Goal: Information Seeking & Learning: Learn about a topic

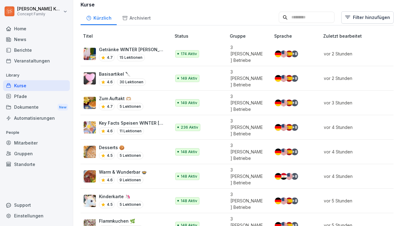
click at [19, 140] on div "Mitarbeiter" at bounding box center [36, 143] width 67 height 11
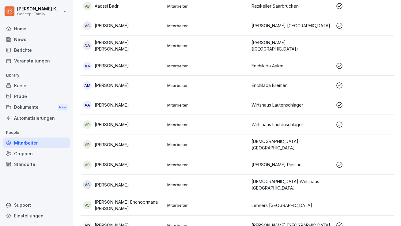
scroll to position [6, 0]
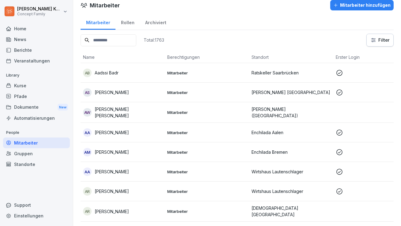
click at [116, 43] on input at bounding box center [109, 40] width 56 height 12
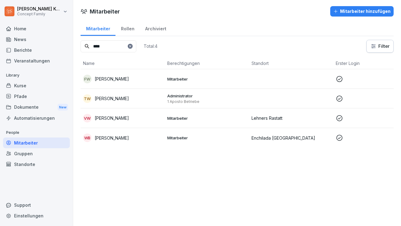
click at [135, 102] on td "TW Tobias Wolf" at bounding box center [123, 99] width 84 height 20
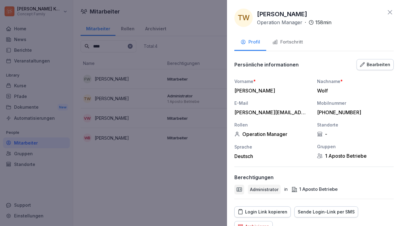
click at [151, 202] on div at bounding box center [200, 113] width 401 height 226
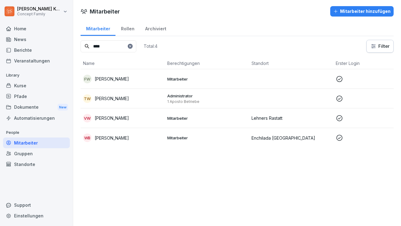
click at [138, 104] on td "TW Tobias Wolf" at bounding box center [123, 99] width 84 height 20
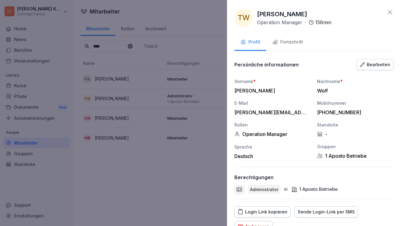
click at [294, 48] on button "Fortschritt" at bounding box center [287, 42] width 43 height 17
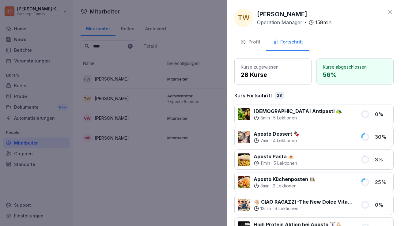
click at [390, 12] on icon at bounding box center [390, 12] width 7 height 7
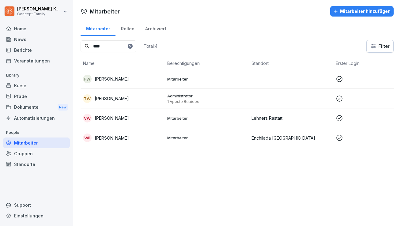
click at [109, 49] on input "****" at bounding box center [109, 46] width 56 height 12
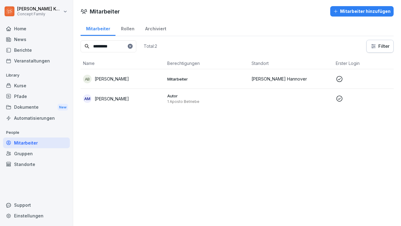
type input "*********"
click at [137, 102] on div "AM Alexandra Maierhofer" at bounding box center [122, 98] width 79 height 9
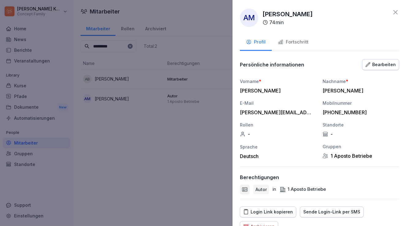
click at [23, 80] on div at bounding box center [200, 113] width 401 height 226
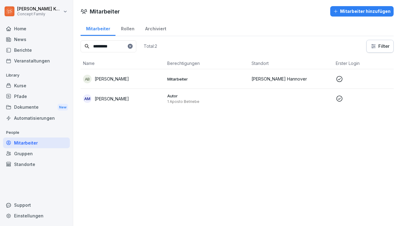
click at [23, 83] on div "Kurse" at bounding box center [36, 85] width 67 height 11
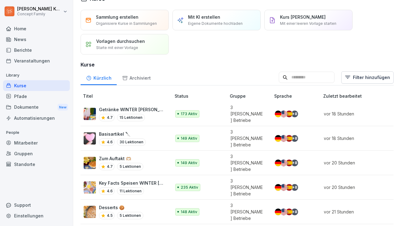
scroll to position [12, 0]
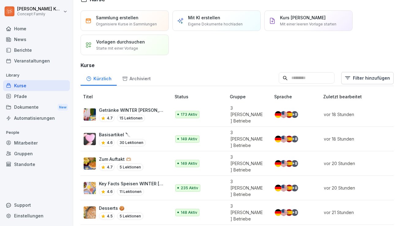
click at [152, 109] on p "Getränke WINTER [PERSON_NAME] 🥤" at bounding box center [132, 110] width 66 height 6
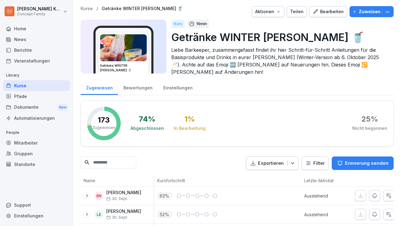
click at [139, 83] on div "Bewertungen" at bounding box center [138, 87] width 40 height 16
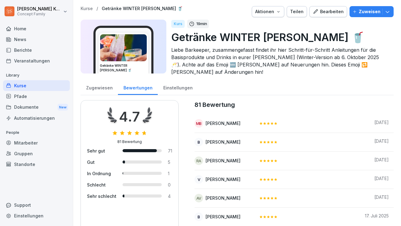
click at [25, 85] on div "Kurse" at bounding box center [36, 85] width 67 height 11
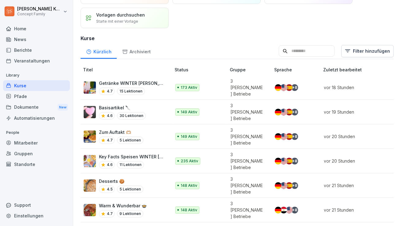
scroll to position [42, 0]
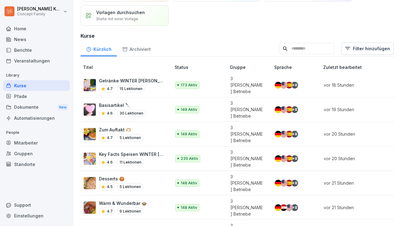
click at [156, 159] on div "4.6 11 Lektionen" at bounding box center [132, 162] width 66 height 7
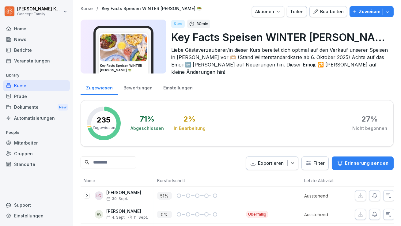
click at [135, 86] on div "Bewertungen" at bounding box center [138, 87] width 40 height 16
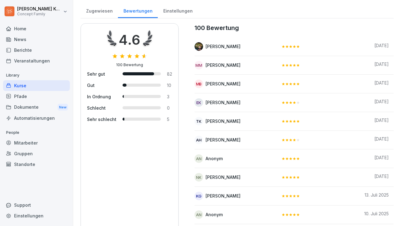
scroll to position [78, 0]
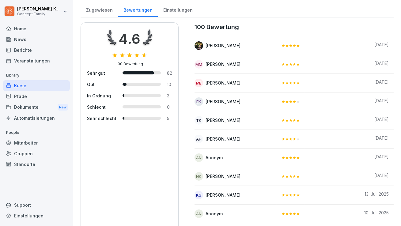
click at [29, 85] on div "Kurse" at bounding box center [36, 85] width 67 height 11
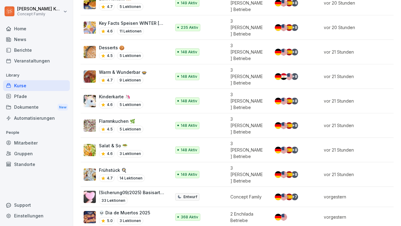
scroll to position [174, 0]
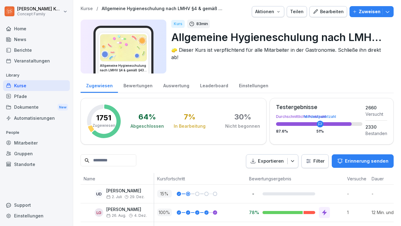
click at [132, 85] on div "Bewertungen" at bounding box center [138, 85] width 40 height 16
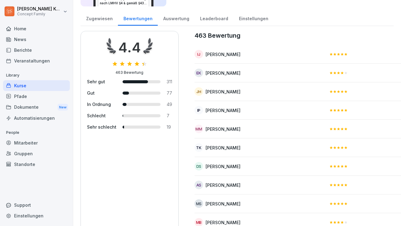
scroll to position [66, 0]
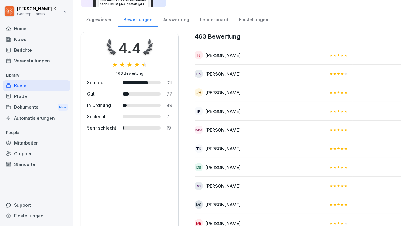
click at [25, 83] on div "Kurse" at bounding box center [36, 85] width 67 height 11
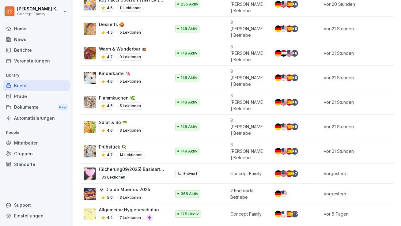
scroll to position [196, 0]
click at [141, 194] on p "3 Lektionen" at bounding box center [130, 197] width 26 height 7
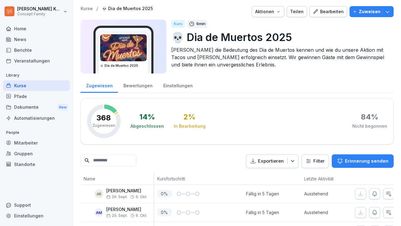
click at [136, 83] on div "Bewertungen" at bounding box center [138, 85] width 40 height 16
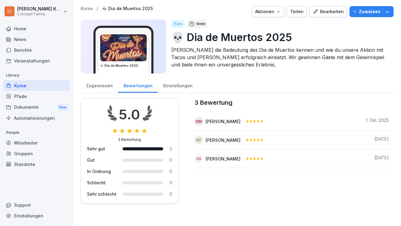
click at [27, 83] on div "Kurse" at bounding box center [36, 85] width 67 height 11
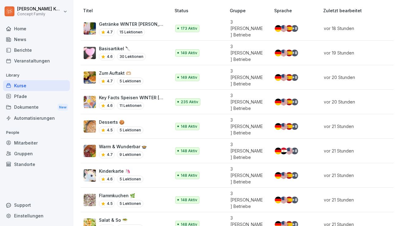
scroll to position [98, 0]
click at [126, 78] on p "5 Lektionen" at bounding box center [130, 81] width 26 height 7
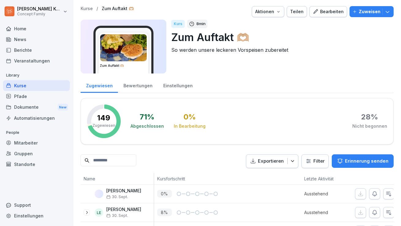
click at [142, 88] on div "Bewertungen" at bounding box center [138, 85] width 40 height 16
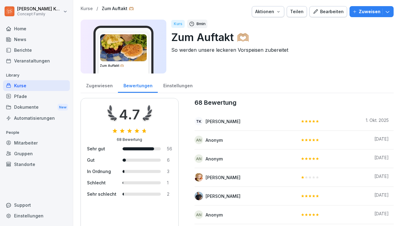
click at [32, 85] on div "Kurse" at bounding box center [36, 85] width 67 height 11
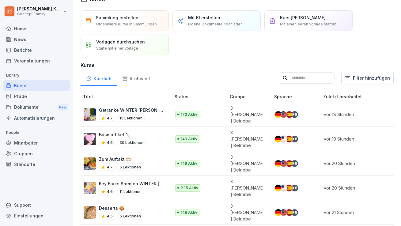
scroll to position [14, 0]
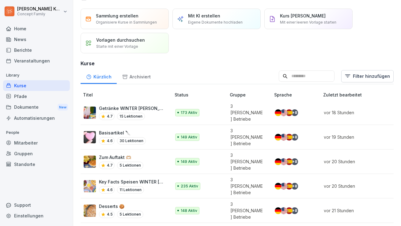
click at [146, 107] on p "Getränke WINTER [PERSON_NAME] 🥤" at bounding box center [132, 108] width 66 height 6
